Goal: Task Accomplishment & Management: Use online tool/utility

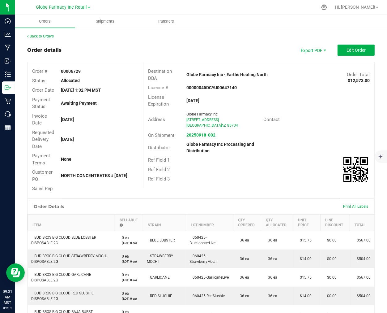
scroll to position [157, 0]
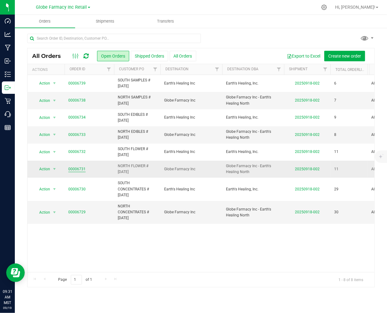
click at [76, 168] on link "00006731" at bounding box center [76, 169] width 17 height 6
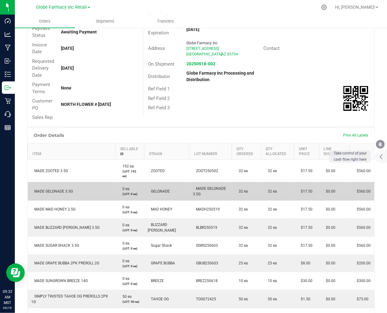
scroll to position [103, 0]
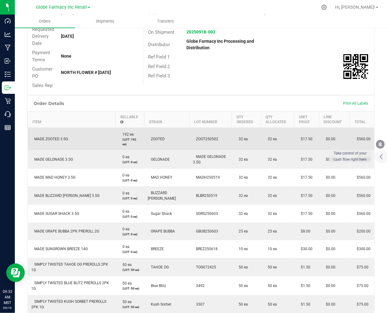
click at [51, 137] on span "MADE ZOOTED 3.5G" at bounding box center [50, 139] width 37 height 4
copy span "MADE ZOOTED 3.5G"
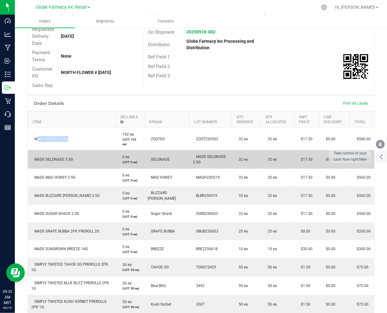
click at [47, 153] on td "MADE GELONADE 3.5G" at bounding box center [72, 159] width 88 height 19
click at [47, 161] on td "MADE GELONADE 3.5G" at bounding box center [72, 159] width 88 height 19
copy span "MADE GELONADE 3.5G"
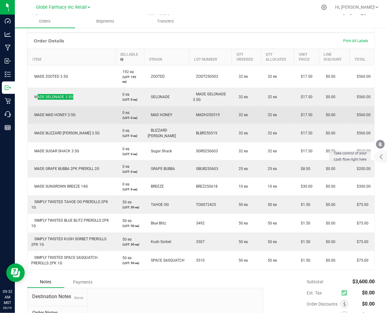
scroll to position [172, 0]
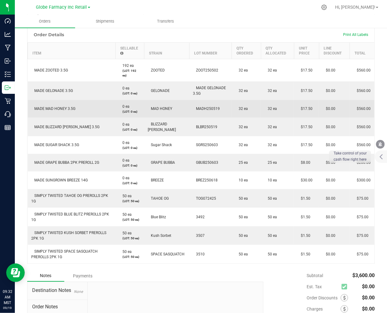
click at [51, 107] on span "MADE MAD HONEY 3.5G" at bounding box center [54, 108] width 44 height 4
copy span "MADE MAD HONEY 3.5G"
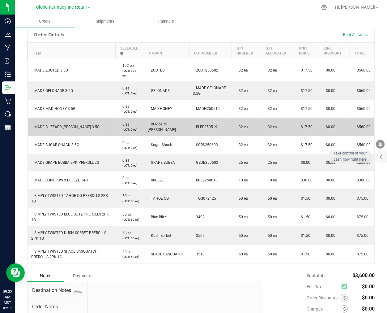
click at [61, 123] on td "MADE BLIZZARD [PERSON_NAME] 3.5G" at bounding box center [72, 127] width 88 height 19
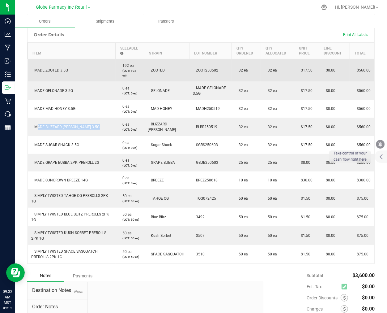
copy span "MADE BLIZZARD [PERSON_NAME] 3.5G"
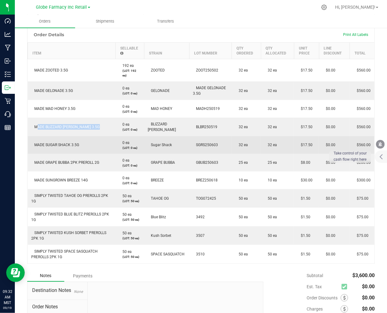
click at [52, 143] on span "MADE SUGAR SHACK 3.5G" at bounding box center [56, 145] width 48 height 4
copy span "MADE SUGAR SHACK 3.5G"
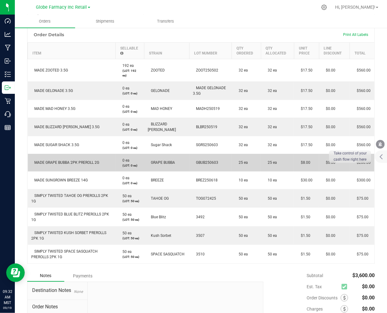
click at [61, 158] on td "MADE GRAPE BUBBA 2PK PREROLL 2G" at bounding box center [72, 163] width 88 height 18
copy span "MADE GRAPE BUBBA 2PK PREROLL 2G"
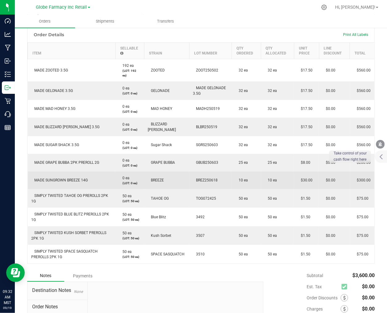
click at [62, 175] on td "MADE SUNGROWN BREEZE 14G" at bounding box center [72, 180] width 88 height 18
copy span "MADE SUNGROWN BREEZE 14G"
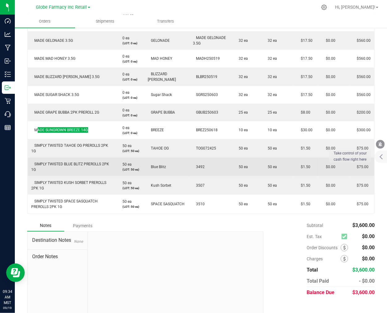
scroll to position [229, 0]
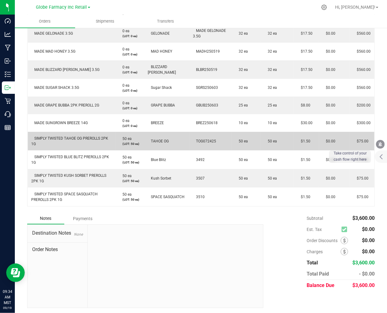
click at [80, 141] on td "SIMPLY TWISTED TAHOE OG PREROLLS 2PK 1G" at bounding box center [72, 141] width 88 height 19
copy span "SIMPLY TWISTED TAHOE OG PREROLLS 2PK 1G"
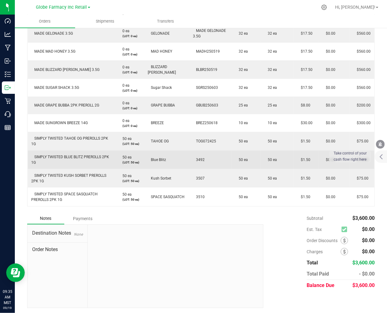
click at [69, 156] on span "SIMPLY TWISTED BLUE BLITZ PREROLLS 2PK 1G" at bounding box center [71, 160] width 78 height 10
copy span "SIMPLY TWISTED BLUE BLITZ PREROLLS 2PK 1G"
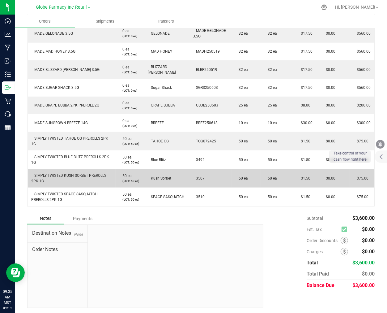
click at [52, 178] on td "SIMPLY TWISTED KUSH SORBET PREROLLS 2PK 1G" at bounding box center [72, 178] width 88 height 19
click at [53, 177] on td "SIMPLY TWISTED KUSH SORBET PREROLLS 2PK 1G" at bounding box center [72, 178] width 88 height 19
copy span "SIMPLY TWISTED KUSH SORBET PREROLLS 2PK 1G"
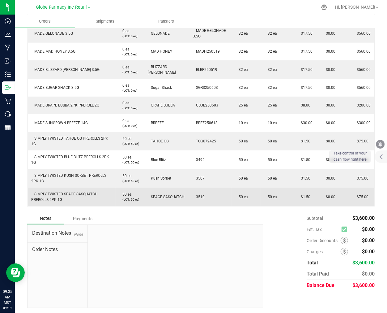
click at [59, 192] on span "SIMPLY TWISTED SPACE SASQUATCH PREROLLS 2PK 1G" at bounding box center [65, 197] width 67 height 10
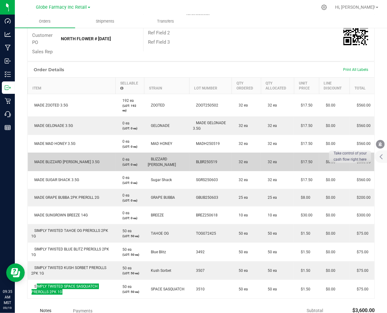
scroll to position [160, 0]
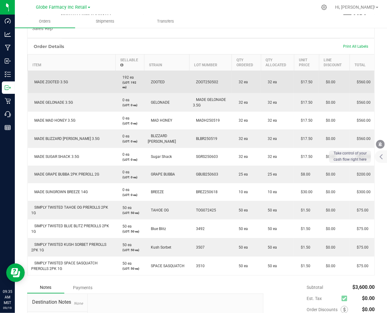
click at [301, 84] on td "$17.50" at bounding box center [306, 82] width 25 height 23
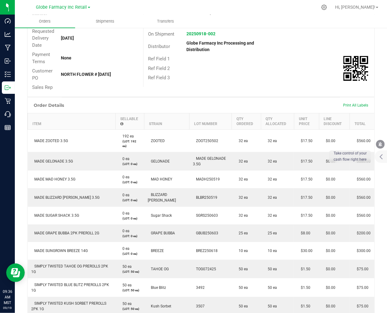
scroll to position [0, 0]
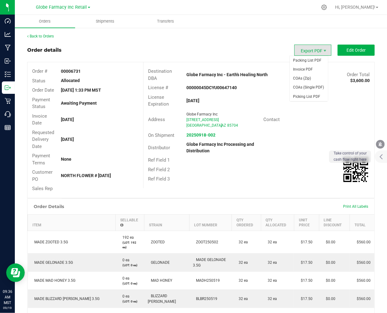
click at [301, 46] on span "Export PDF" at bounding box center [312, 50] width 37 height 11
click at [307, 95] on span "Picking List PDF" at bounding box center [309, 96] width 38 height 9
